Goal: Information Seeking & Learning: Learn about a topic

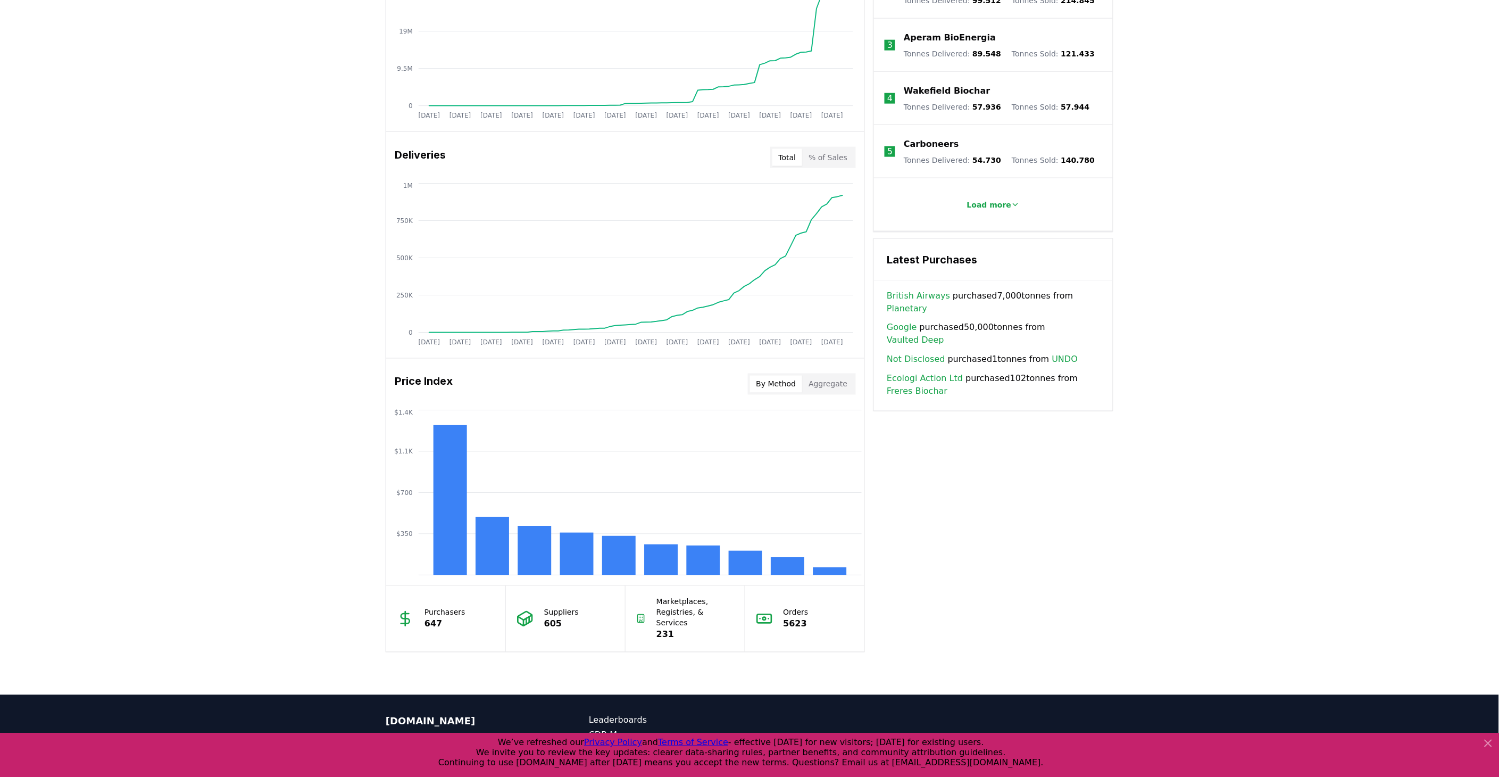
scroll to position [591, 0]
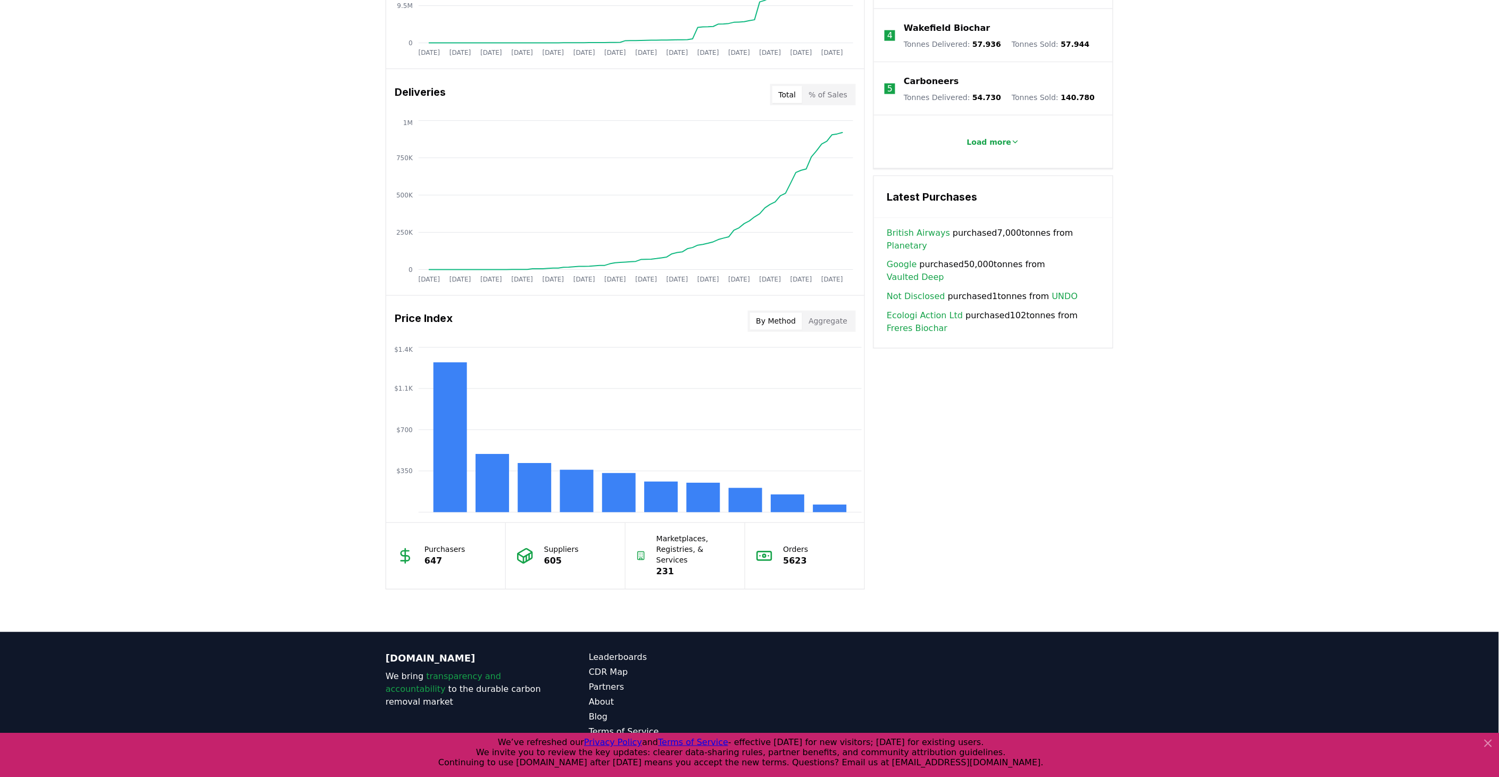
click at [833, 322] on button "Aggregate" at bounding box center [828, 321] width 52 height 17
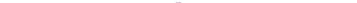
scroll to position [607, 0]
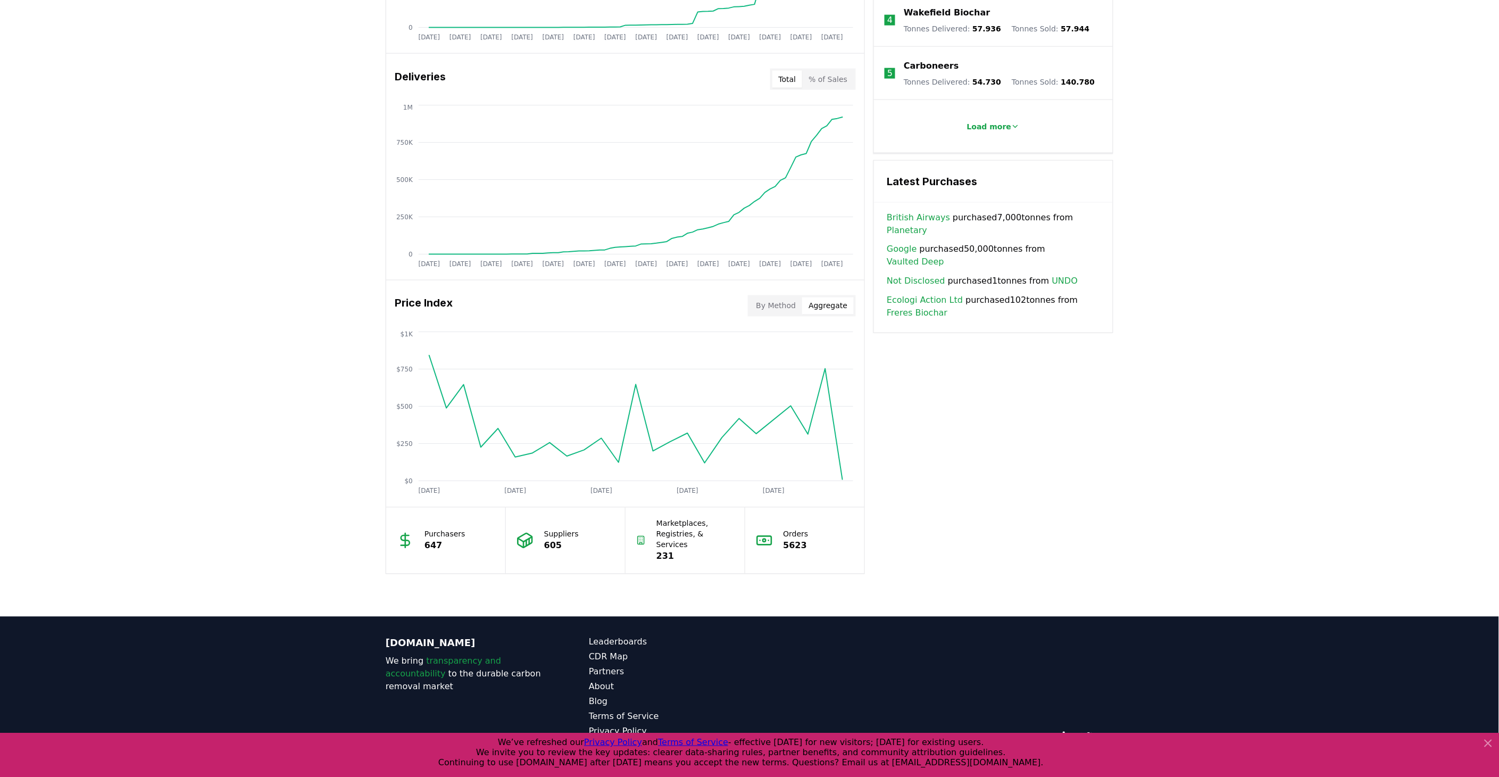
click at [764, 305] on button "By Method" at bounding box center [776, 305] width 53 height 17
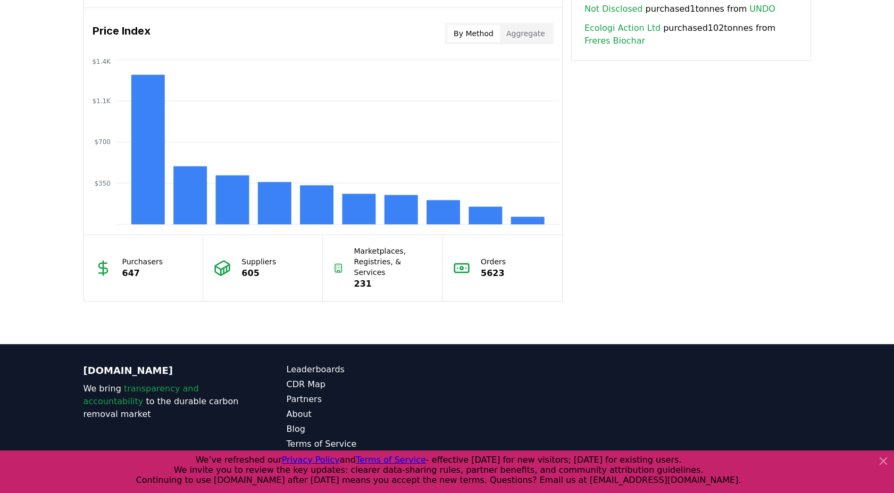
scroll to position [889, 0]
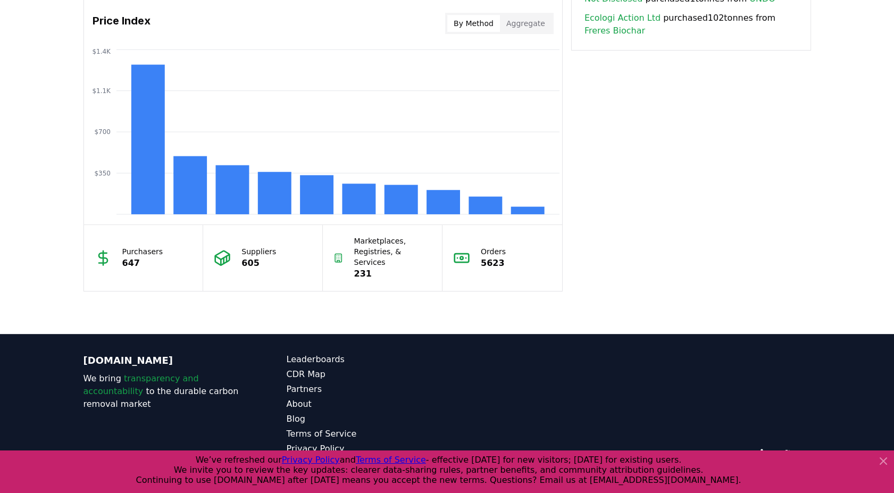
click at [558, 238] on div "Orders 5623" at bounding box center [503, 258] width 120 height 66
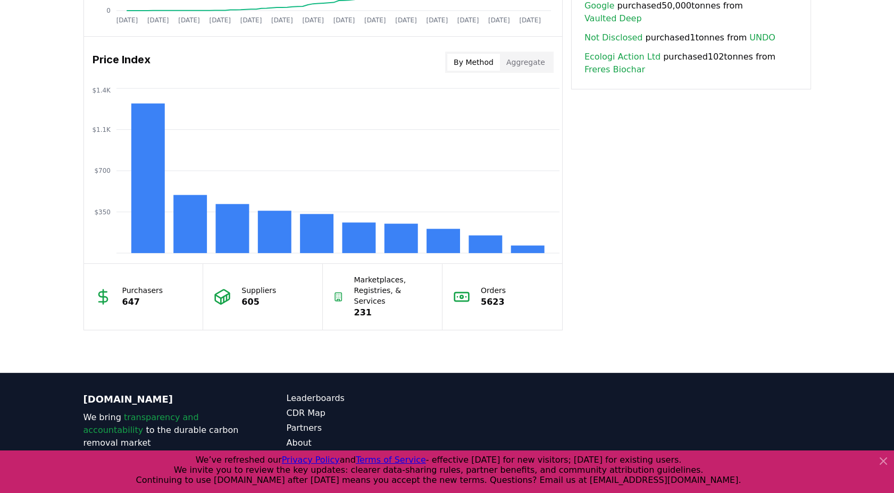
scroll to position [830, 0]
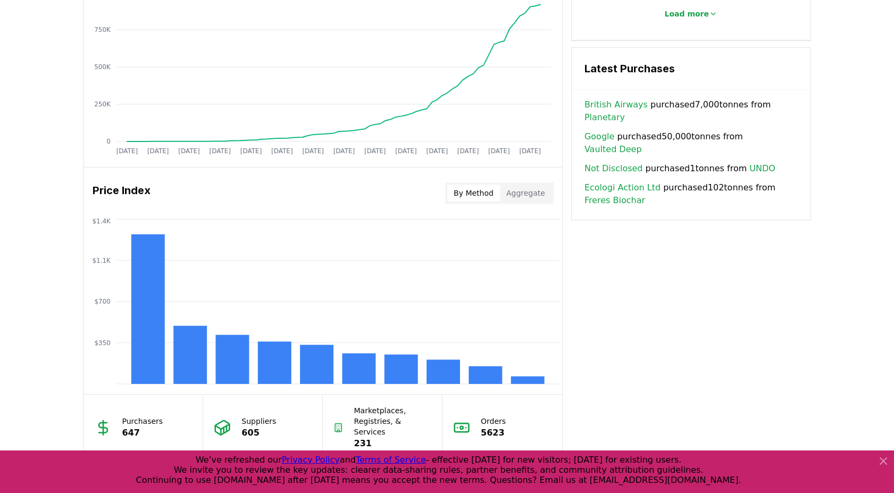
scroll to position [652, 0]
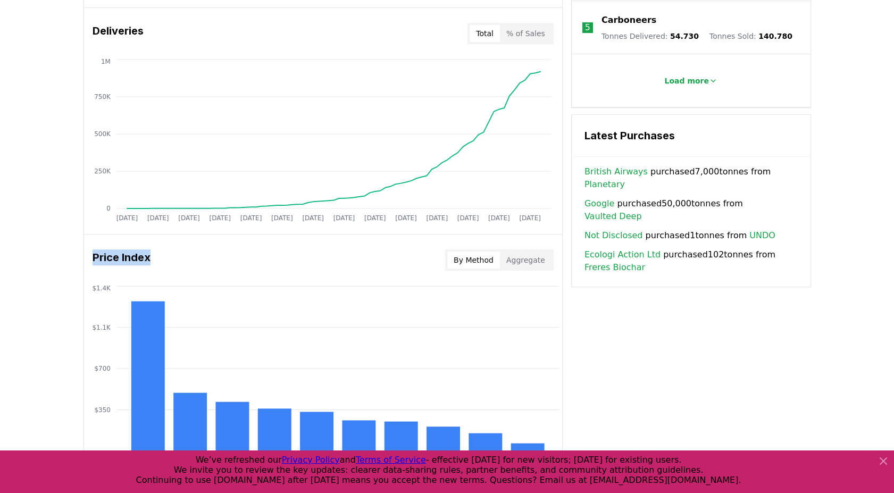
drag, startPoint x: 151, startPoint y: 258, endPoint x: 91, endPoint y: 257, distance: 60.1
click at [91, 257] on div "Price Index By Method Aggregate" at bounding box center [323, 260] width 478 height 38
copy h3 "Price Index"
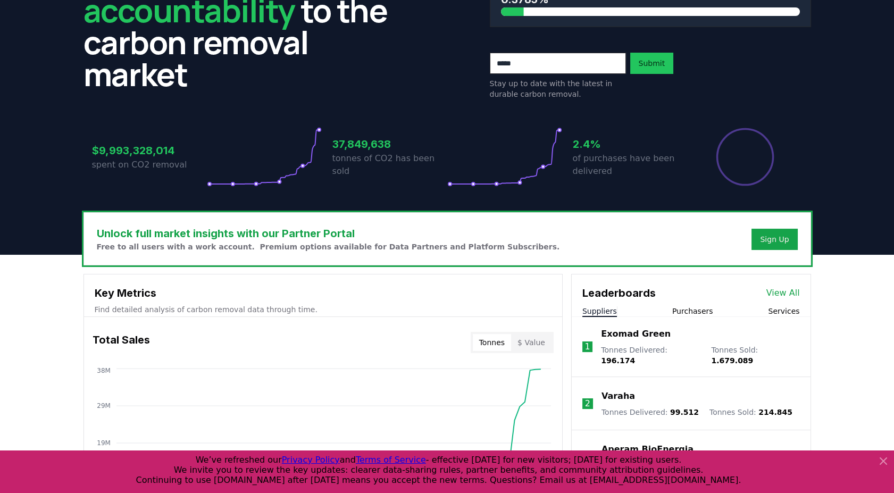
scroll to position [0, 0]
